Goal: Obtain resource: Download file/media

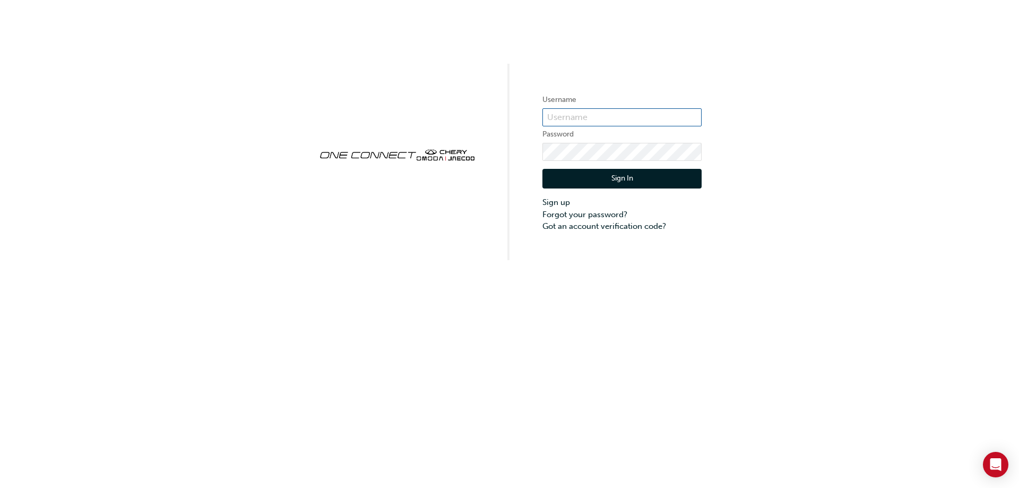
type input "CHAU0642"
click at [625, 181] on button "Sign In" at bounding box center [622, 179] width 159 height 20
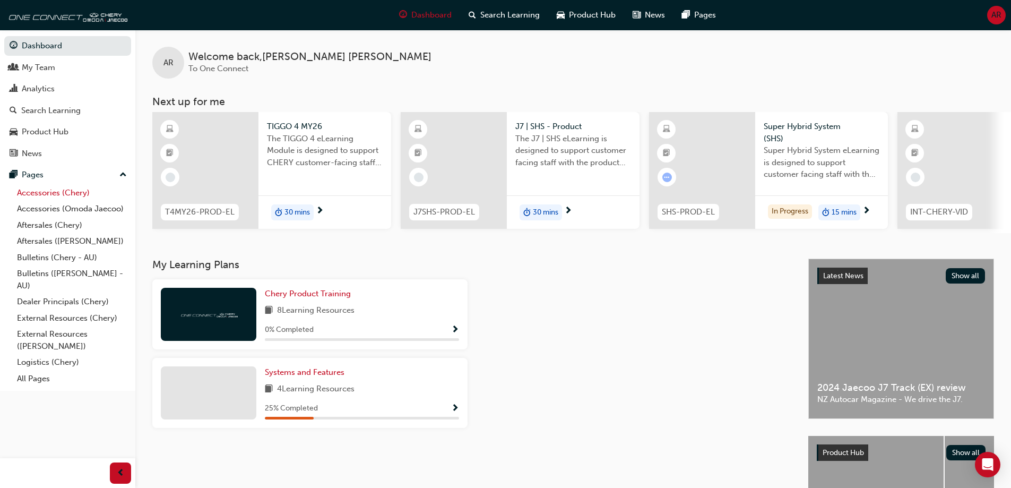
click at [79, 191] on link "Accessories (Chery)" at bounding box center [72, 193] width 118 height 16
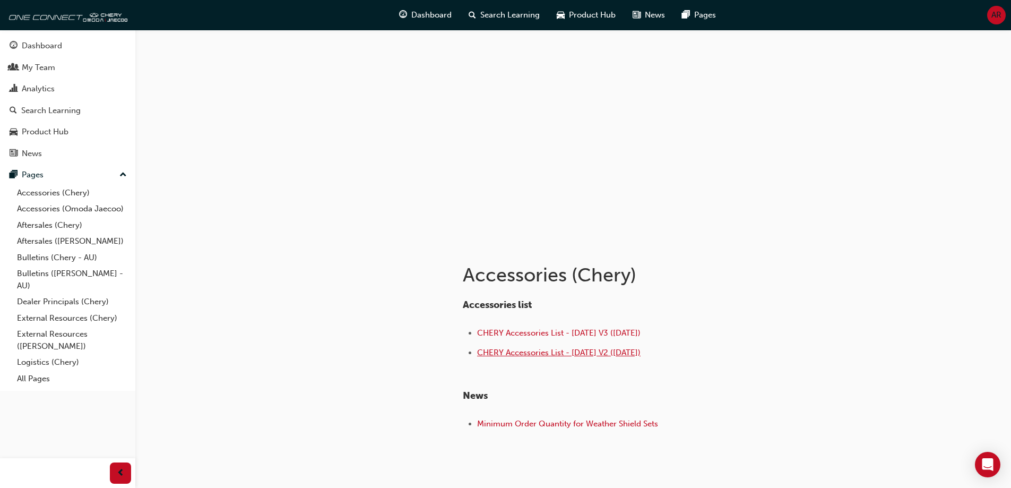
click at [591, 351] on span "CHERY Accessories List - [DATE] V2 ([DATE])" at bounding box center [559, 353] width 164 height 10
click at [608, 324] on div "Accessories list CHERY Accessories List - Aug 25 V3 (18.08.25) CHERY Accessorie…" at bounding box center [635, 366] width 345 height 134
click at [606, 329] on span "CHERY Accessories List - [DATE] V3 ([DATE])" at bounding box center [559, 333] width 164 height 10
